Goal: Task Accomplishment & Management: Manage account settings

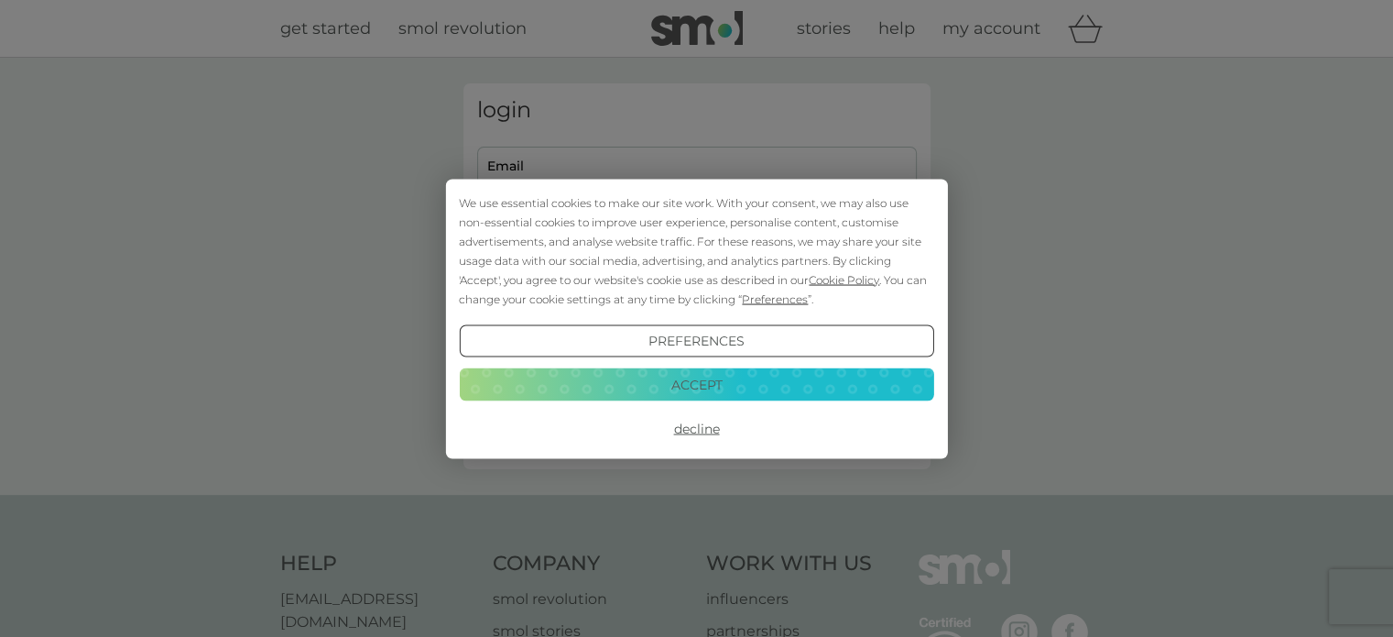
click at [763, 403] on div "Preferences Decline Accept" at bounding box center [696, 384] width 474 height 120
drag, startPoint x: 749, startPoint y: 387, endPoint x: 683, endPoint y: 354, distance: 74.2
click at [747, 387] on button "Accept" at bounding box center [696, 384] width 474 height 33
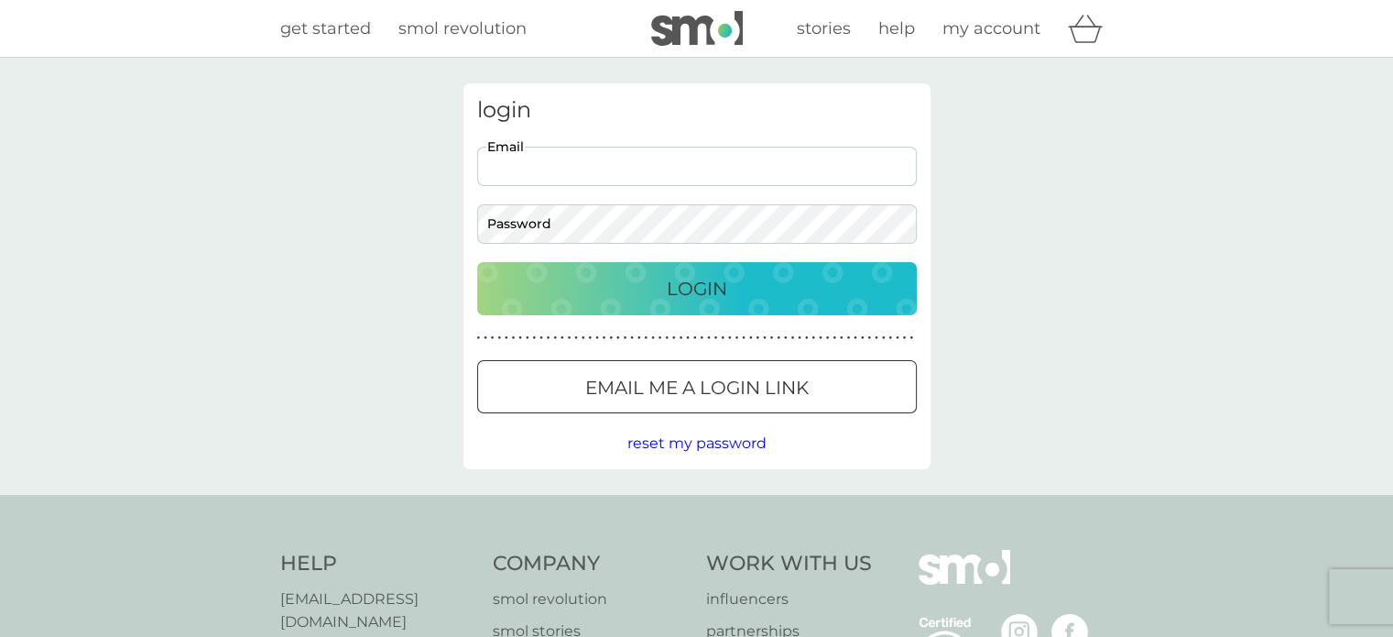
drag, startPoint x: 647, startPoint y: 165, endPoint x: 647, endPoint y: 183, distance: 18.3
click at [647, 165] on input "Email" at bounding box center [697, 166] width 440 height 39
type input "[EMAIL_ADDRESS][DOMAIN_NAME]"
click at [670, 383] on div at bounding box center [697, 387] width 66 height 19
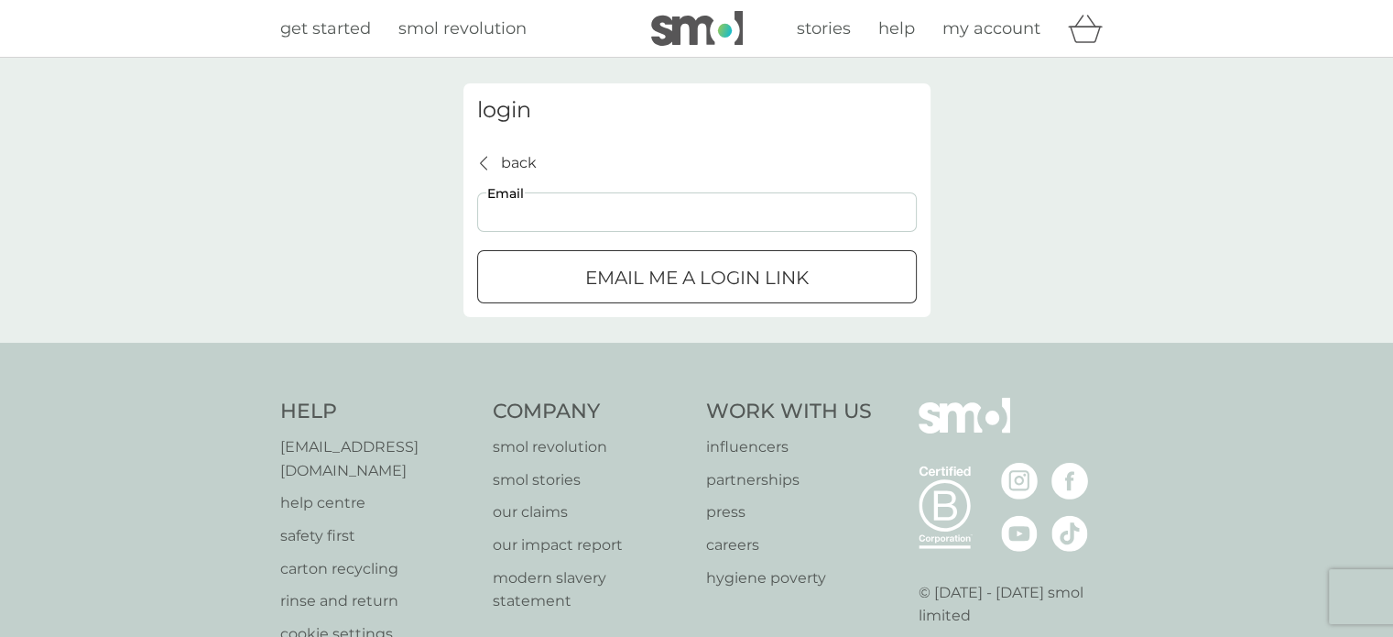
click at [646, 215] on input "Email" at bounding box center [697, 211] width 440 height 39
type input "[EMAIL_ADDRESS][DOMAIN_NAME]"
click at [569, 267] on div "Email me a login link" at bounding box center [697, 277] width 438 height 29
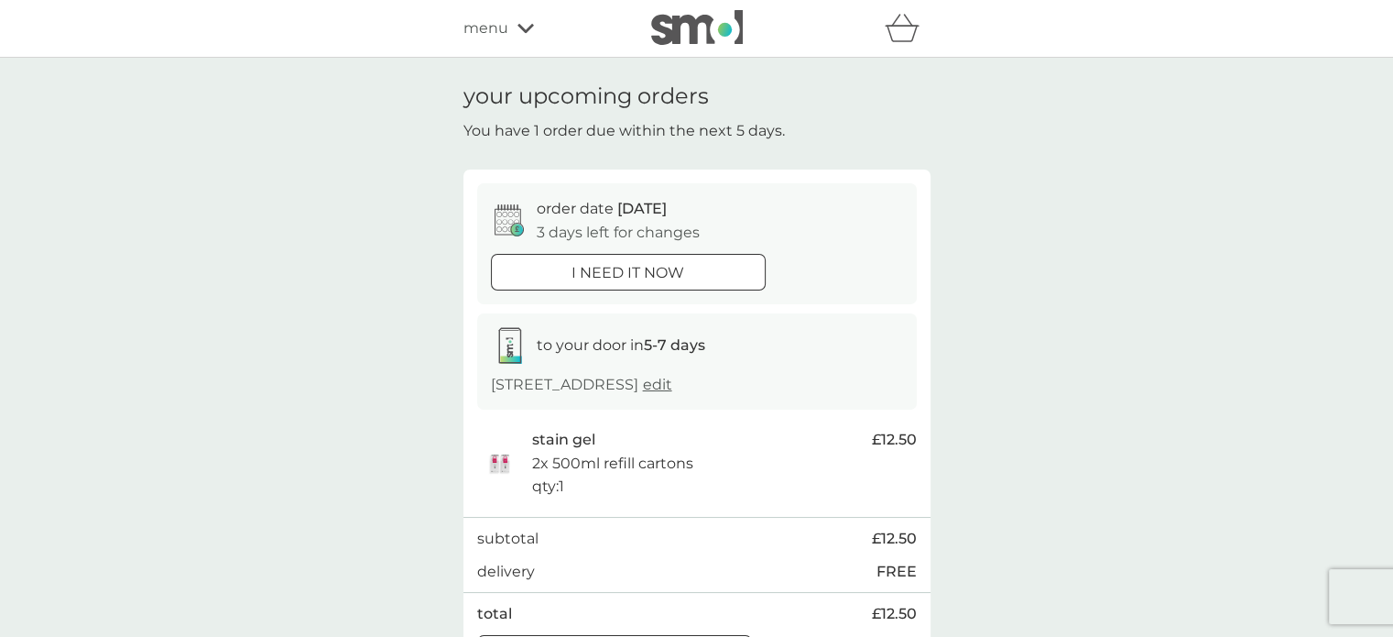
scroll to position [183, 0]
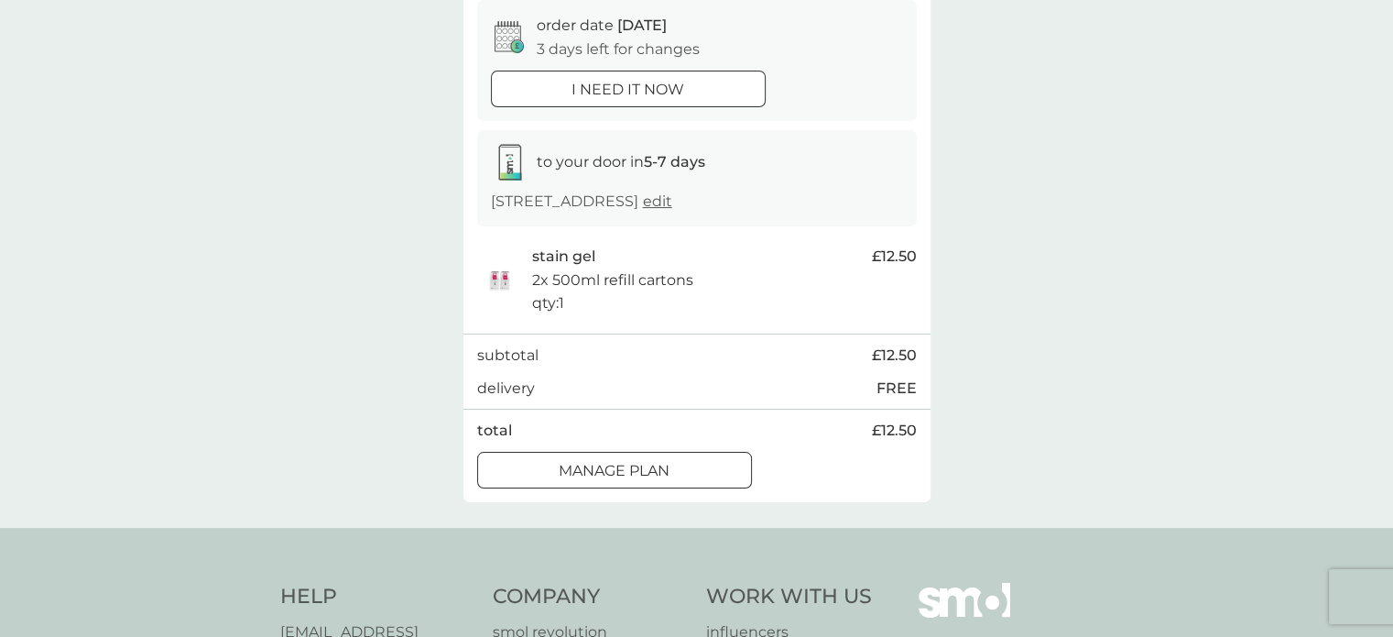
click at [635, 480] on div at bounding box center [615, 470] width 66 height 19
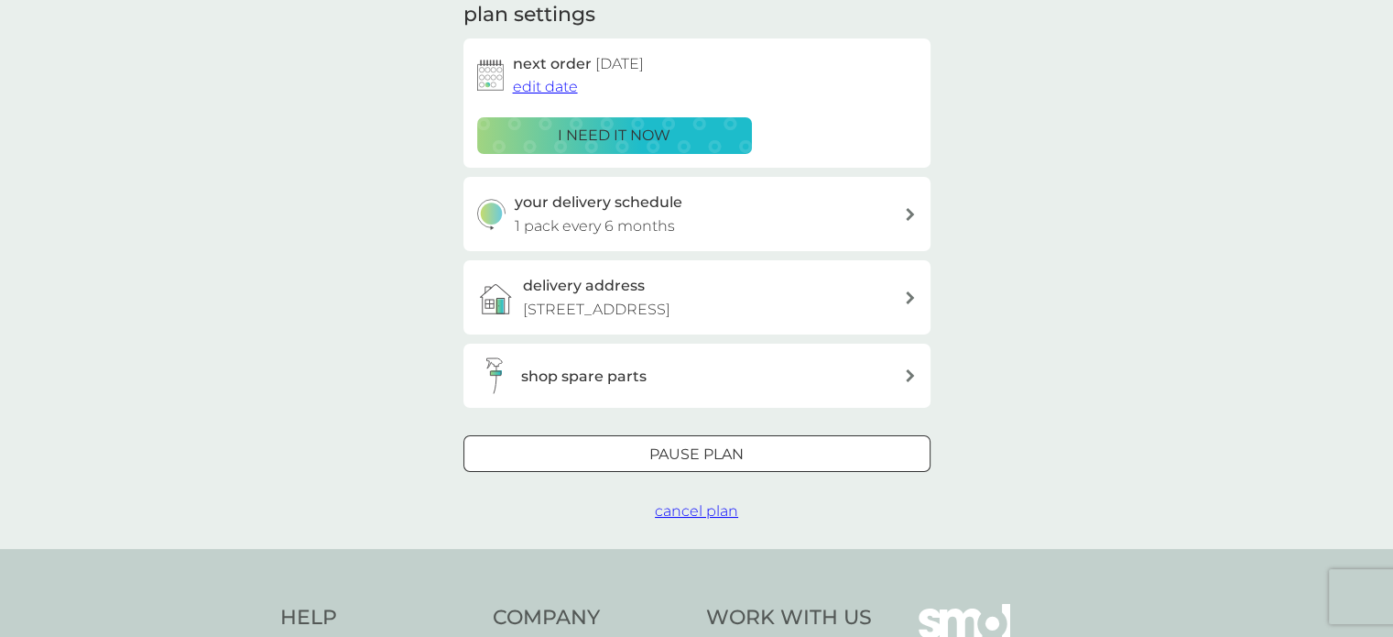
scroll to position [366, 0]
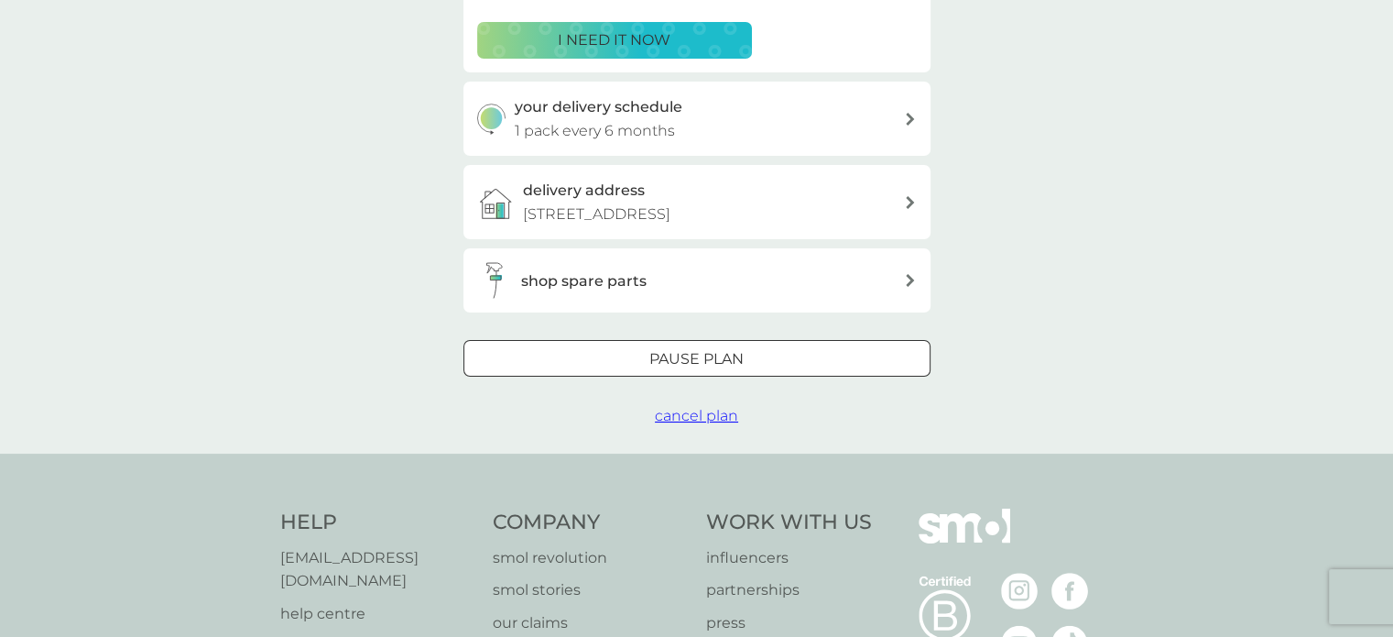
click at [781, 371] on div "Pause plan" at bounding box center [696, 359] width 465 height 24
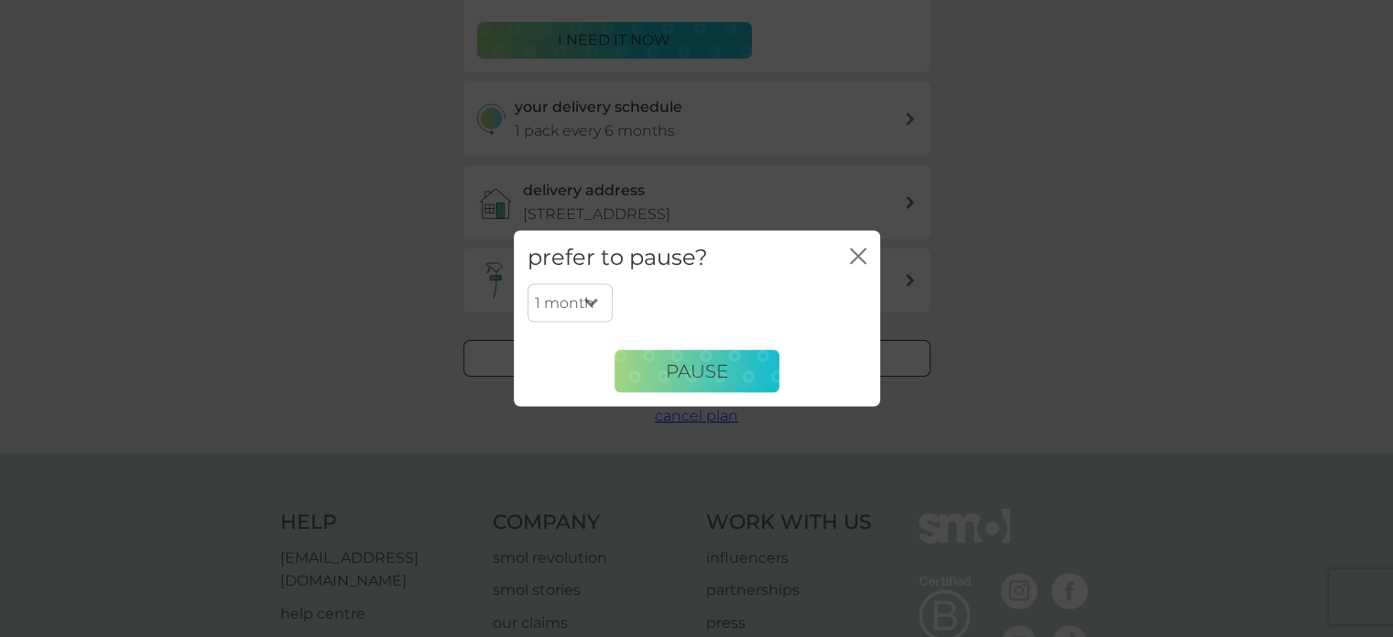
drag, startPoint x: 593, startPoint y: 296, endPoint x: 592, endPoint y: 320, distance: 23.8
click at [593, 296] on select "1 month 2 months 3 months 4 months 5 months 6 months" at bounding box center [570, 303] width 85 height 38
select select "3"
click at [528, 284] on select "1 month 2 months 3 months 4 months 5 months 6 months" at bounding box center [570, 303] width 85 height 38
drag, startPoint x: 655, startPoint y: 375, endPoint x: 478, endPoint y: 409, distance: 180.2
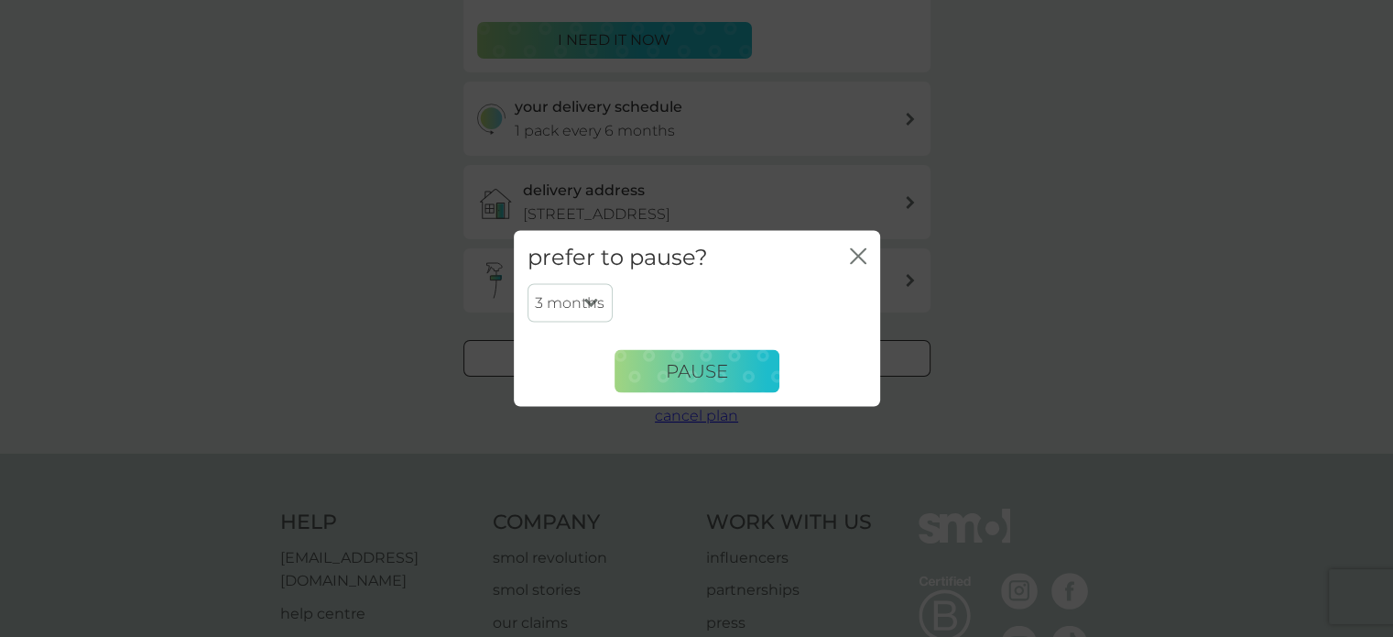
click at [653, 375] on button "Pause" at bounding box center [697, 371] width 165 height 44
